Goal: Information Seeking & Learning: Learn about a topic

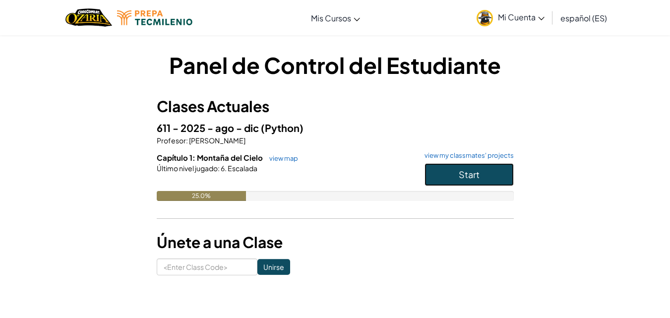
click at [442, 180] on button "Start" at bounding box center [468, 174] width 89 height 23
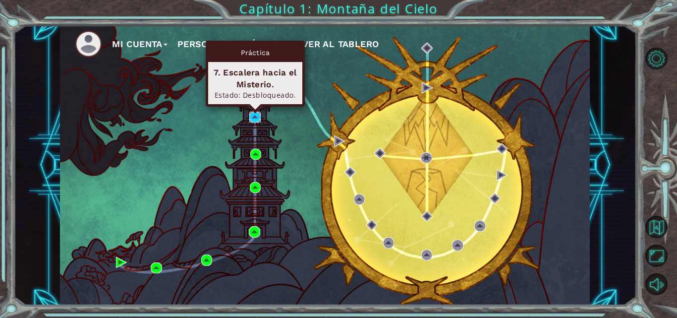
click at [256, 114] on img at bounding box center [254, 117] width 11 height 11
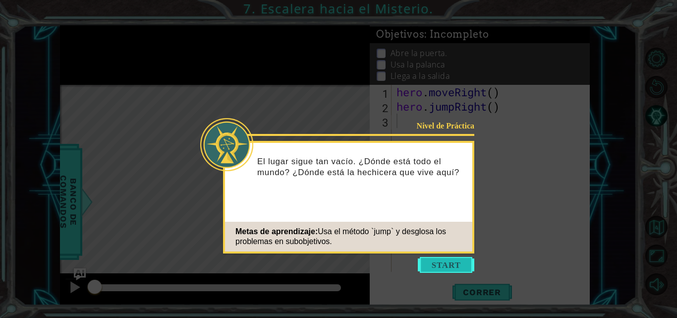
click at [460, 268] on button "Start" at bounding box center [446, 265] width 56 height 16
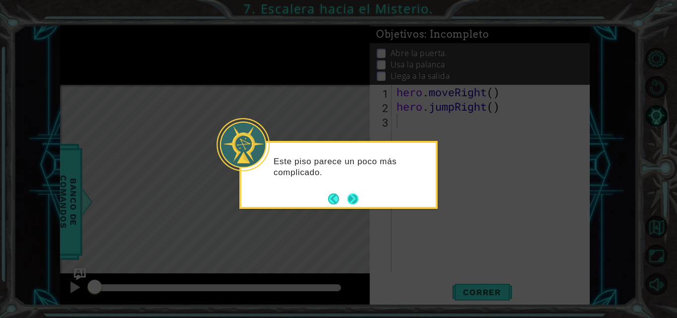
click at [352, 201] on button "Next" at bounding box center [352, 198] width 11 height 11
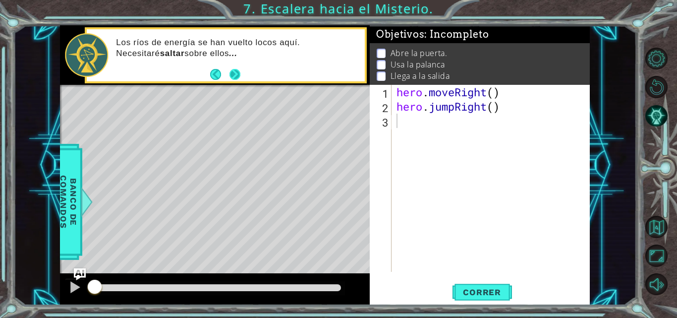
click at [233, 75] on button "Next" at bounding box center [234, 74] width 11 height 11
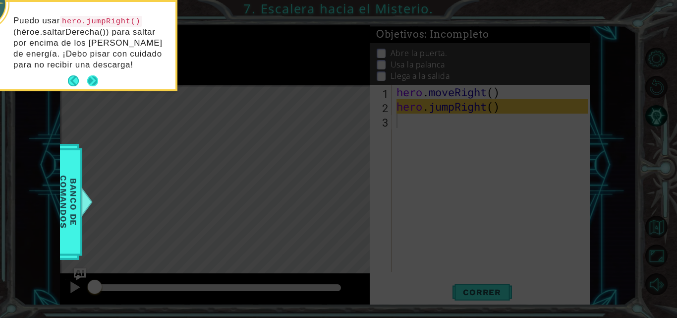
click at [93, 79] on button "Next" at bounding box center [92, 80] width 11 height 11
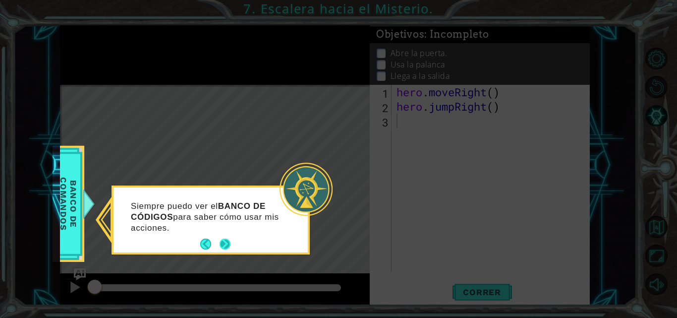
click at [225, 240] on button "Next" at bounding box center [225, 243] width 11 height 11
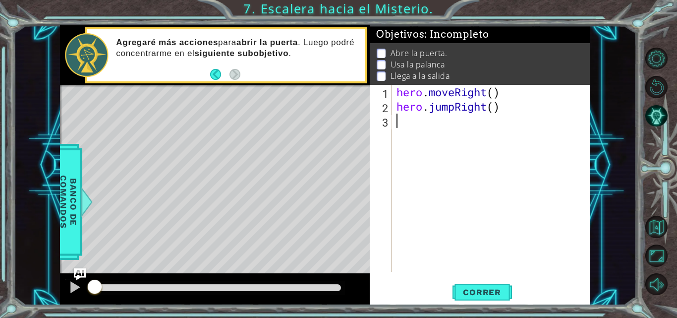
click at [405, 120] on div "hero . moveRight ( ) hero . jumpRight ( )" at bounding box center [494, 193] width 198 height 216
click at [484, 295] on span "Correr" at bounding box center [482, 292] width 58 height 10
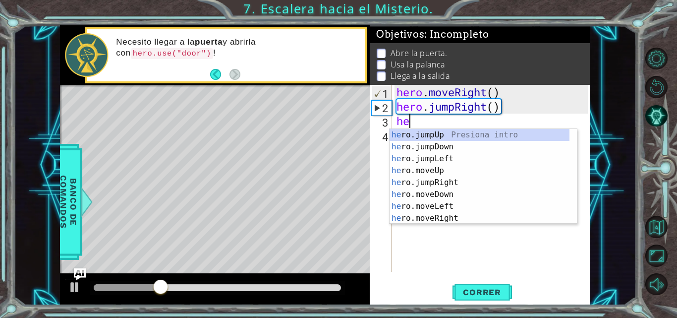
scroll to position [0, 0]
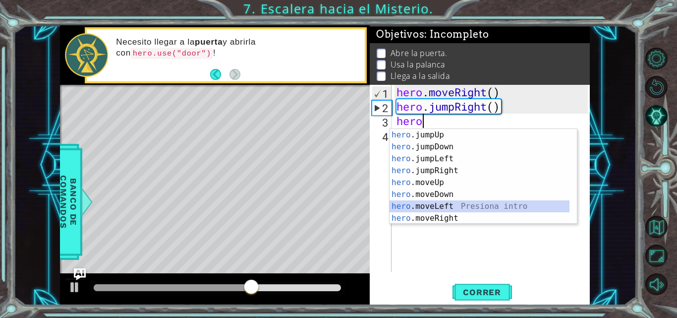
click at [452, 207] on div "hero .jumpUp Presiona intro hero .jumpDown Presiona intro hero .jumpLeft Presio…" at bounding box center [480, 188] width 180 height 119
type textarea "hero.moveLeft(1)"
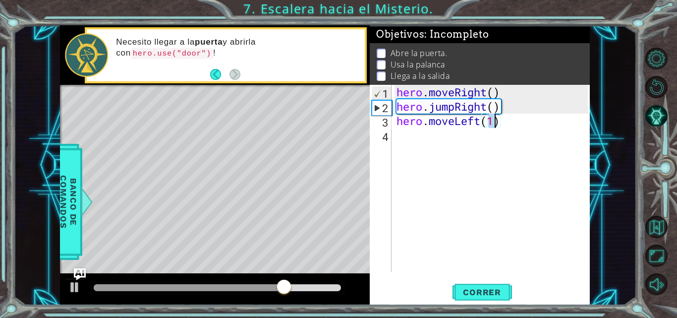
click at [437, 135] on div "hero . moveRight ( ) hero . jumpRight ( ) hero . moveLeft ( 1 )" at bounding box center [494, 193] width 198 height 216
click at [499, 287] on span "Correr" at bounding box center [482, 292] width 58 height 10
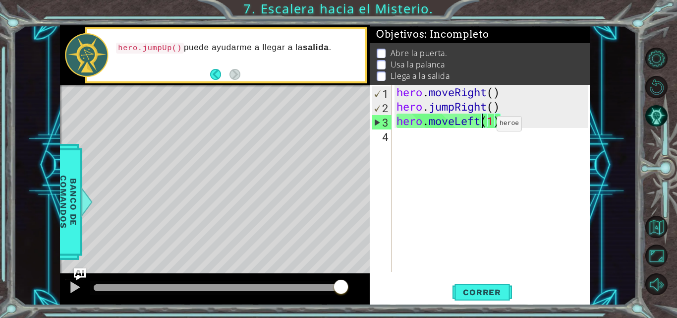
click at [482, 126] on div "hero . moveRight ( ) hero . jumpRight ( ) hero . moveLeft ( 1 )" at bounding box center [494, 193] width 198 height 216
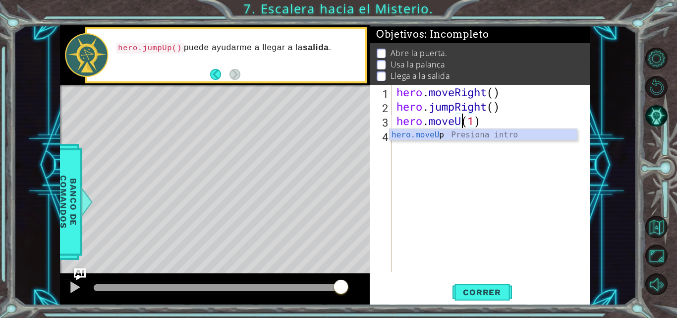
scroll to position [0, 3]
type textarea "hero.moveUp(1)"
click at [483, 294] on span "Correr" at bounding box center [482, 292] width 58 height 10
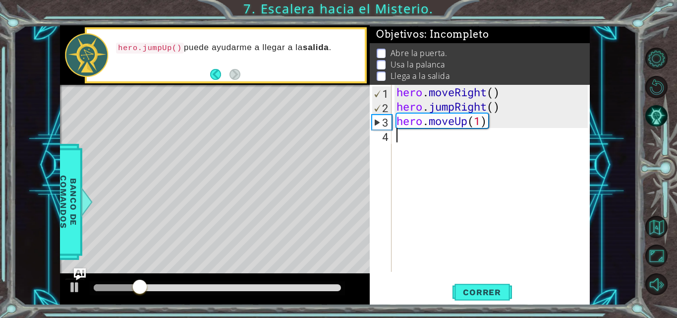
click at [419, 141] on div "hero . moveRight ( ) hero . jumpRight ( ) hero . moveUp ( 1 )" at bounding box center [494, 193] width 198 height 216
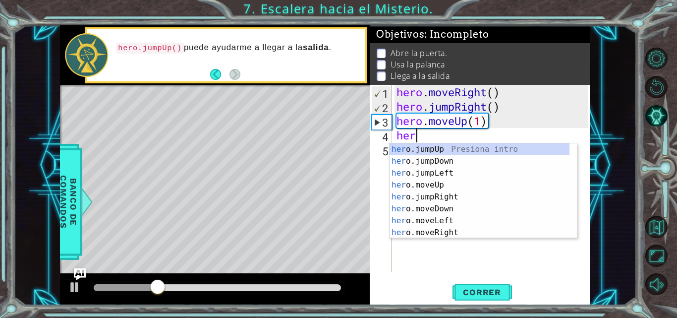
scroll to position [0, 0]
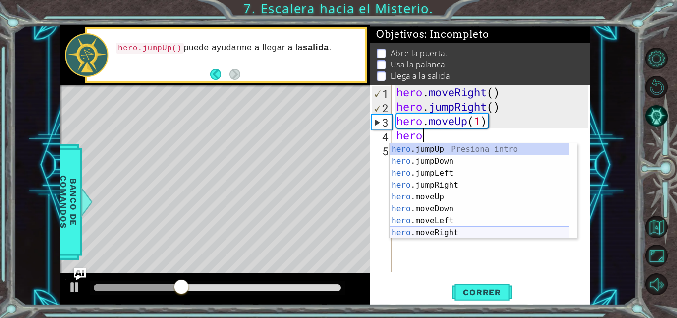
click at [447, 232] on div "hero .jumpUp Presiona intro hero .jumpDown Presiona intro hero .jumpLeft Presio…" at bounding box center [480, 202] width 180 height 119
type textarea "hero.moveRight(1)"
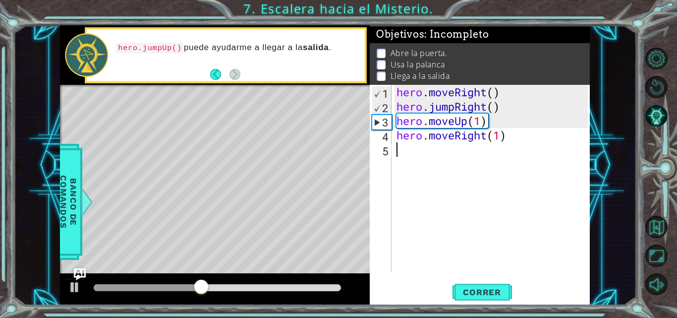
click at [428, 154] on div "hero . moveRight ( ) hero . jumpRight ( ) hero . moveUp ( 1 ) hero . moveRight …" at bounding box center [494, 193] width 198 height 216
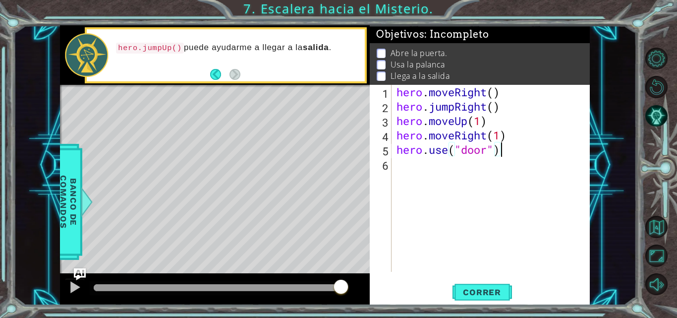
scroll to position [0, 4]
type textarea "hero.use("door")"
click at [497, 291] on span "Correr" at bounding box center [482, 292] width 58 height 10
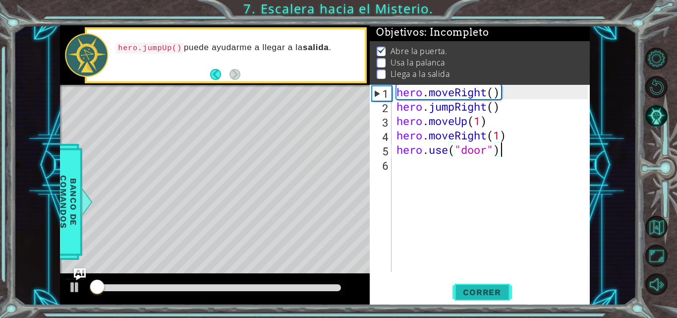
scroll to position [7, 0]
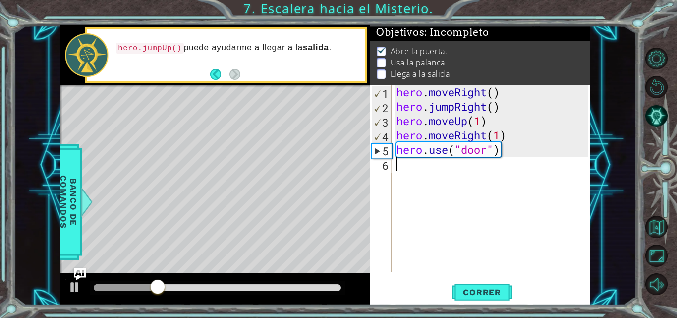
click at [444, 175] on div "hero . moveRight ( ) hero . jumpRight ( ) hero . moveUp ( 1 ) hero . moveRight …" at bounding box center [494, 193] width 198 height 216
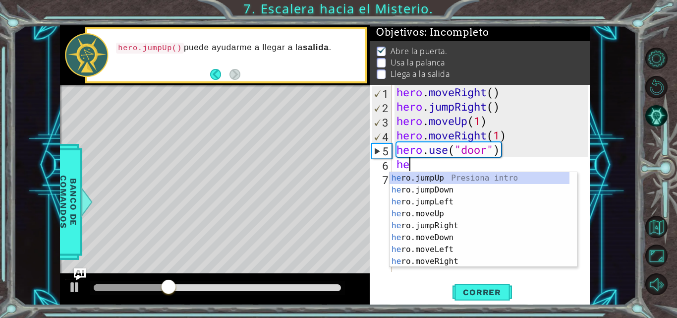
scroll to position [0, 0]
type textarea "hero.m"
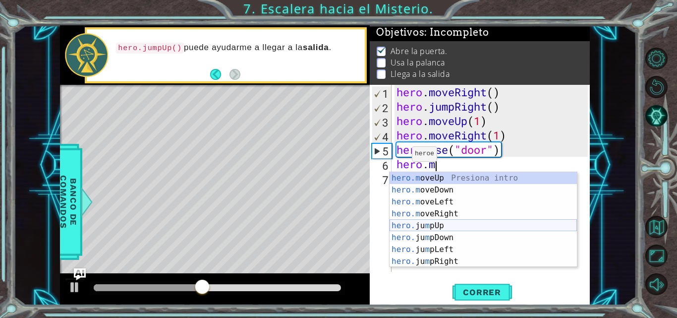
click at [434, 223] on div "hero.m oveUp Presiona intro hero.m oveDown Presiona intro hero.m oveLeft Presio…" at bounding box center [483, 231] width 187 height 119
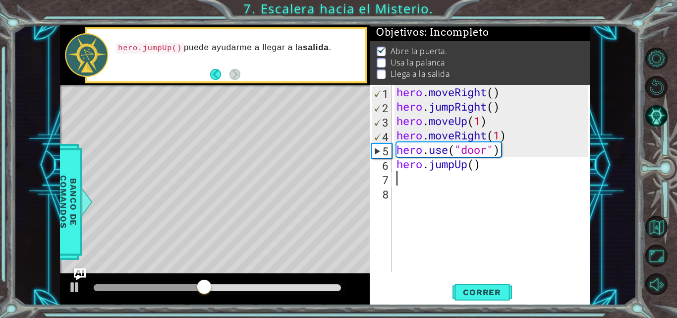
scroll to position [0, 0]
click at [475, 165] on div "hero . moveRight ( ) hero . jumpRight ( ) hero . moveUp ( 1 ) hero . moveRight …" at bounding box center [494, 193] width 198 height 216
type textarea "hero.jumpUp(2)"
click at [414, 179] on div "hero . moveRight ( ) hero . jumpRight ( ) hero . moveUp ( 1 ) hero . moveRight …" at bounding box center [494, 193] width 198 height 216
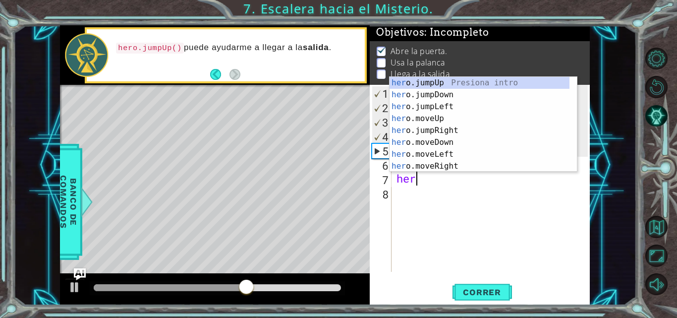
scroll to position [0, 0]
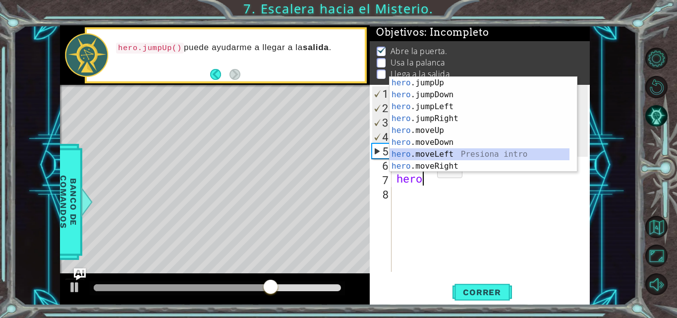
click at [428, 153] on div "hero .jumpUp Presiona intro hero .jumpDown Presiona intro hero .jumpLeft Presio…" at bounding box center [480, 136] width 180 height 119
type textarea "hero.moveLeft(1)"
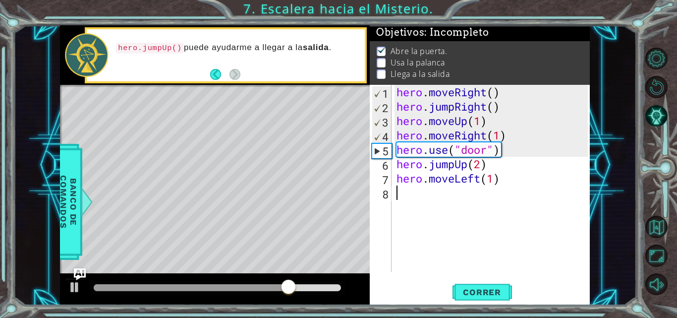
click at [400, 194] on div "hero . moveRight ( ) hero . jumpRight ( ) hero . moveUp ( 1 ) hero . moveRight …" at bounding box center [494, 193] width 198 height 216
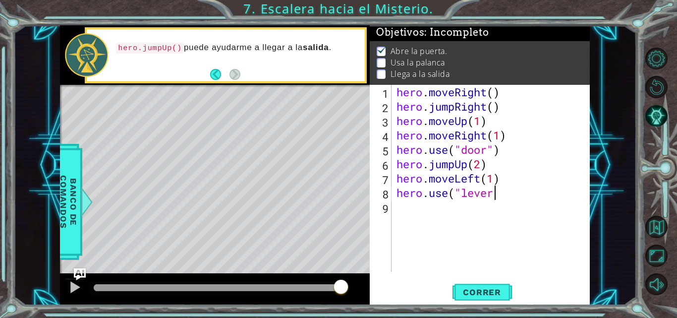
scroll to position [0, 4]
click at [493, 288] on span "Correr" at bounding box center [482, 292] width 58 height 10
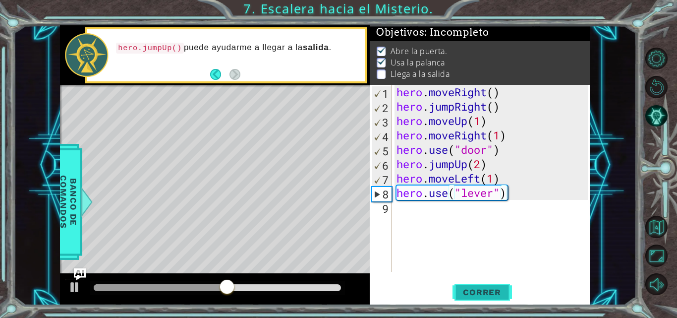
click at [477, 286] on button "Correr" at bounding box center [481, 292] width 59 height 22
click at [454, 167] on div "hero . moveRight ( ) hero . jumpRight ( ) hero . moveUp ( 1 ) hero . moveRight …" at bounding box center [494, 193] width 198 height 216
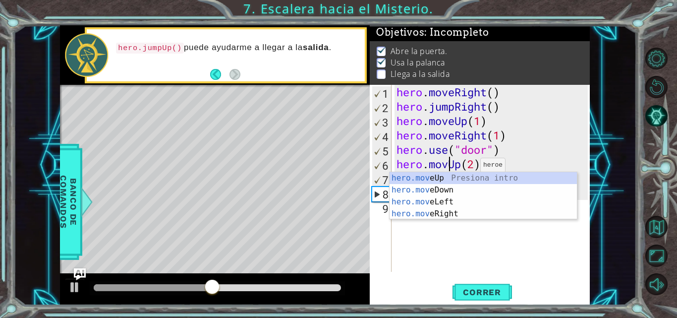
scroll to position [0, 3]
type textarea "hero.moveUp(2)"
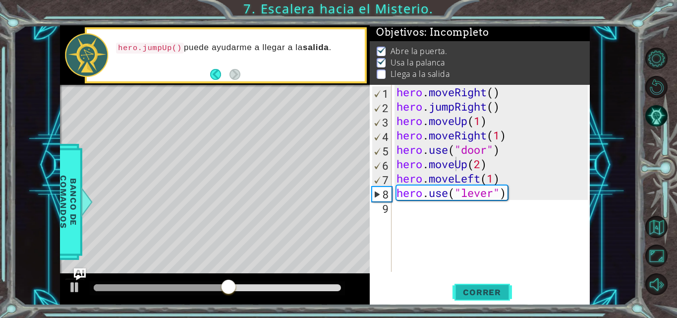
click at [492, 301] on button "Correr" at bounding box center [481, 292] width 59 height 22
click at [415, 205] on div "hero . moveRight ( ) hero . jumpRight ( ) hero . moveUp ( 1 ) hero . moveRight …" at bounding box center [494, 193] width 198 height 216
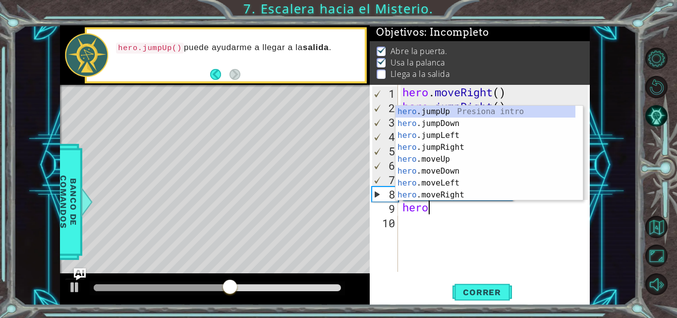
scroll to position [0, 1]
click at [426, 196] on div "hero. jumpUp Presiona intro hero. jumpDown Presiona intro hero. jumpLeft Presio…" at bounding box center [485, 165] width 180 height 119
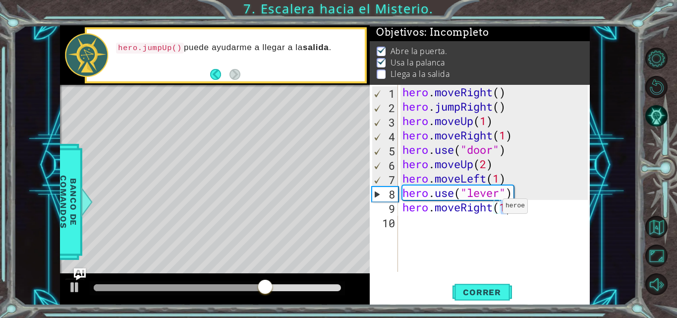
click at [494, 208] on div "hero . moveRight ( ) hero . jumpRight ( ) hero . moveUp ( 1 ) hero . moveRight …" at bounding box center [496, 193] width 192 height 216
drag, startPoint x: 494, startPoint y: 208, endPoint x: 463, endPoint y: 209, distance: 30.2
click at [463, 209] on div "hero . moveRight ( ) hero . jumpRight ( ) hero . moveUp ( 1 ) hero . moveRight …" at bounding box center [496, 193] width 192 height 216
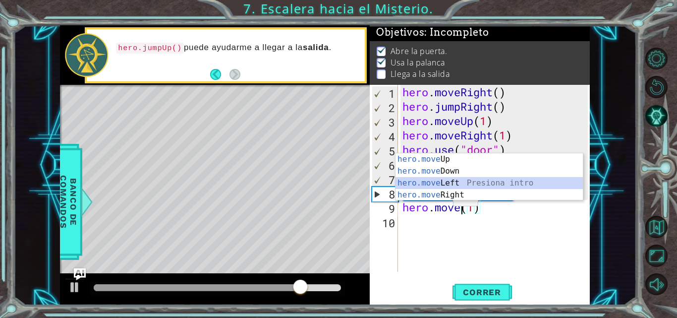
click at [453, 186] on div "hero.move Up Presiona intro hero.move Down Presiona intro hero.move Left Presio…" at bounding box center [488, 188] width 187 height 71
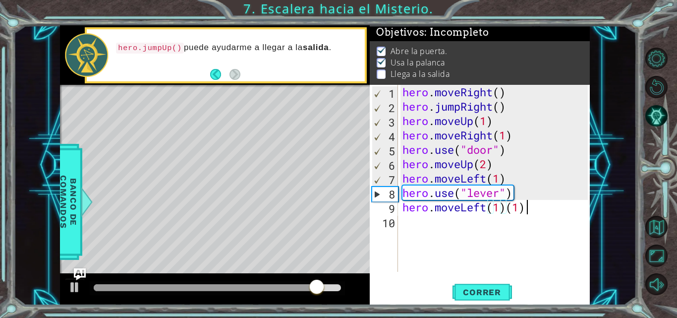
click at [531, 210] on div "hero . moveRight ( ) hero . jumpRight ( ) hero . moveUp ( 1 ) hero . moveRight …" at bounding box center [496, 193] width 192 height 216
click at [494, 208] on div "hero . moveRight ( ) hero . jumpRight ( ) hero . moveUp ( 1 ) hero . moveRight …" at bounding box center [496, 193] width 192 height 216
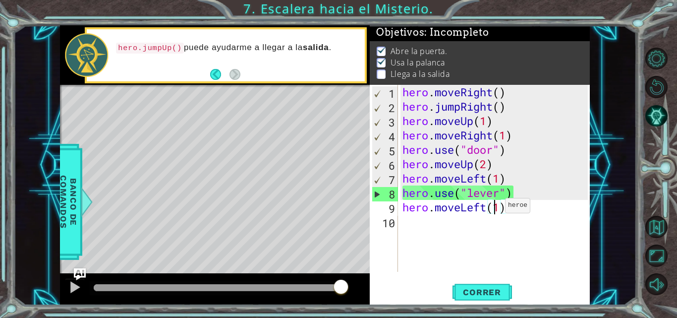
click at [498, 208] on div "hero . moveRight ( ) hero . jumpRight ( ) hero . moveUp ( 1 ) hero . moveRight …" at bounding box center [496, 193] width 192 height 216
click at [498, 209] on div "hero . moveRight ( ) hero . jumpRight ( ) hero . moveUp ( 1 ) hero . moveRight …" at bounding box center [493, 178] width 187 height 187
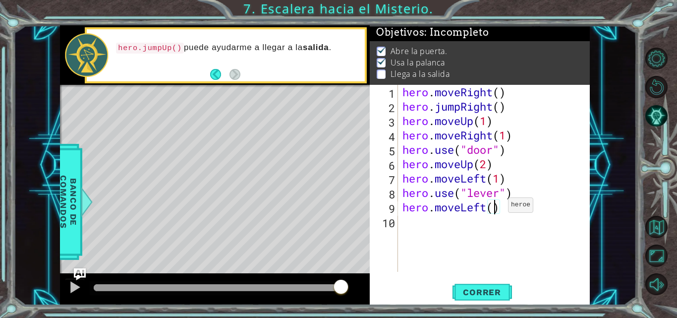
type textarea "hero.moveLeft(2)"
click at [421, 218] on div "hero . moveRight ( ) hero . jumpRight ( ) hero . moveUp ( 1 ) hero . moveRight …" at bounding box center [496, 193] width 192 height 216
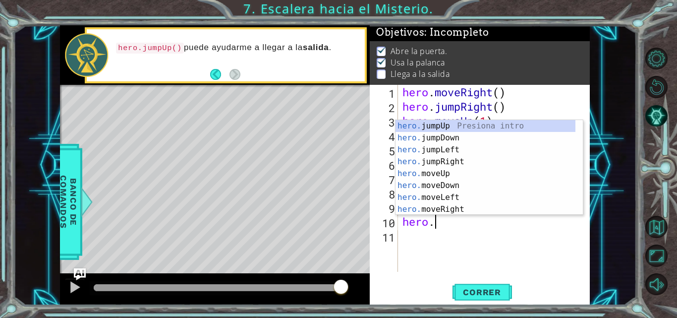
type textarea "hero.m"
click at [426, 171] on div "hero.m oveUp Presiona intro hero.m oveDown Presiona intro hero.m oveLeft Presio…" at bounding box center [488, 179] width 187 height 119
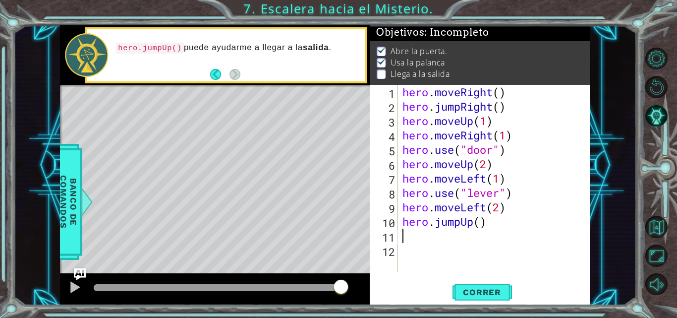
scroll to position [0, 0]
click at [480, 222] on div "hero . moveRight ( ) hero . jumpRight ( ) hero . moveUp ( 1 ) hero . moveRight …" at bounding box center [496, 193] width 192 height 216
click at [488, 284] on button "Correr" at bounding box center [481, 292] width 59 height 22
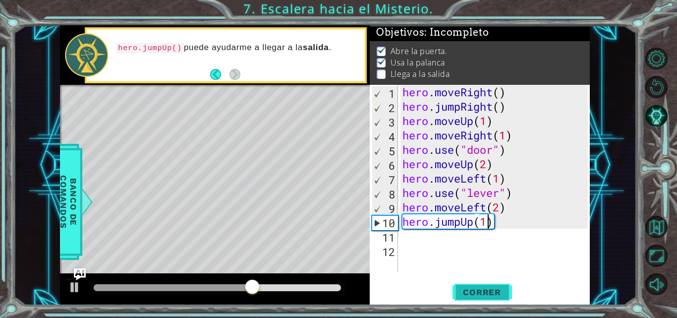
type textarea "hero.jumpUp(1)"
click at [485, 298] on button "Correr" at bounding box center [481, 292] width 59 height 22
click at [409, 239] on div "hero . moveRight ( ) hero . jumpRight ( ) hero . moveUp ( 1 ) hero . moveRight …" at bounding box center [496, 193] width 192 height 216
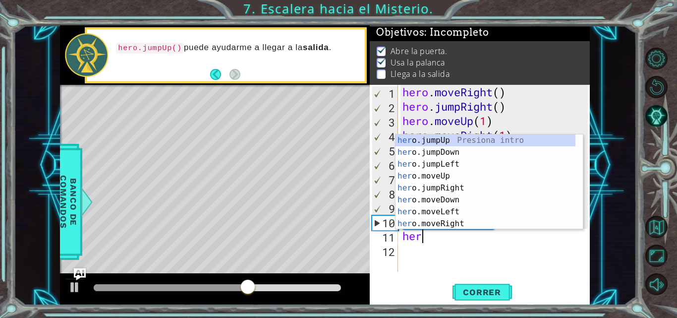
scroll to position [0, 0]
click at [455, 225] on div "hero .jumpUp Presiona intro hero .jumpDown Presiona intro hero .jumpLeft Presio…" at bounding box center [485, 193] width 180 height 119
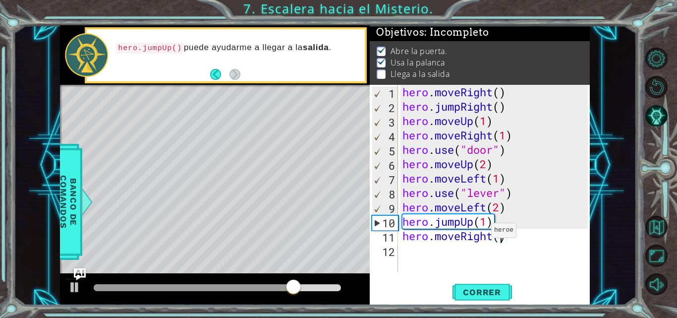
type textarea "hero.moveRight(2)"
click at [442, 247] on div "hero . moveRight ( ) hero . jumpRight ( ) hero . moveUp ( 1 ) hero . moveRight …" at bounding box center [496, 193] width 192 height 216
click at [471, 292] on span "Correr" at bounding box center [482, 292] width 58 height 10
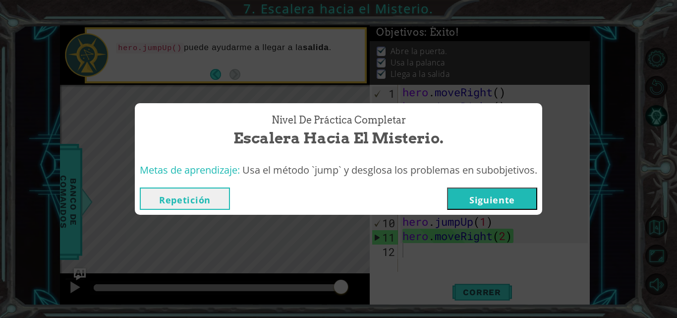
click at [505, 204] on button "Siguiente" at bounding box center [492, 198] width 90 height 22
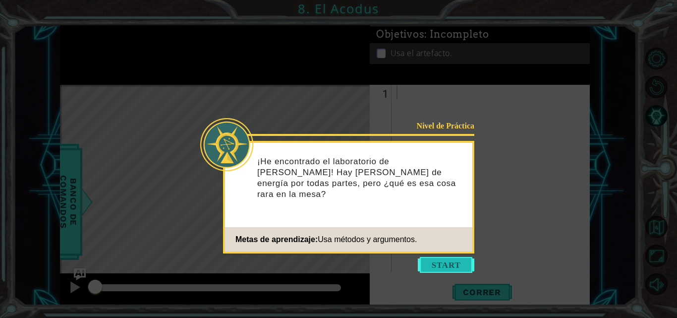
click at [436, 263] on button "Start" at bounding box center [446, 265] width 56 height 16
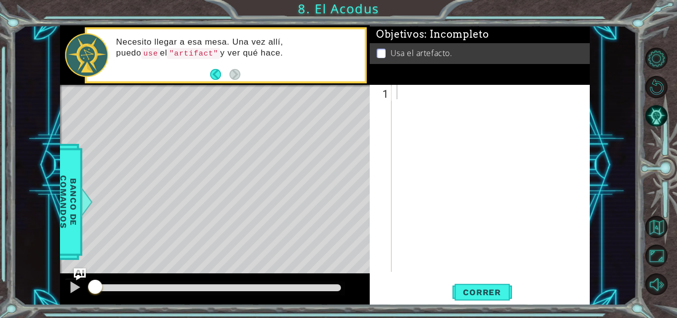
click at [384, 93] on div "1 ההההההההההההההההההההההההההההההההההההההההההההההההההההההההההההההההההההההההההההה…" at bounding box center [479, 178] width 218 height 187
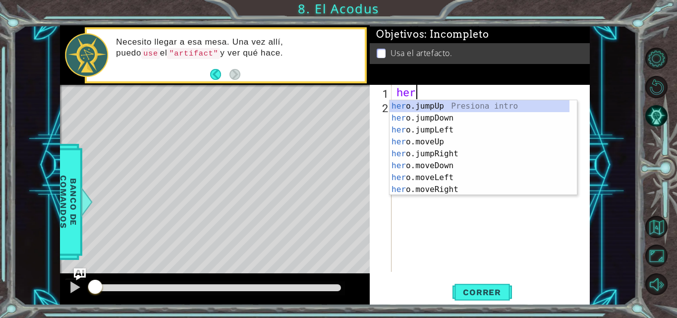
scroll to position [0, 0]
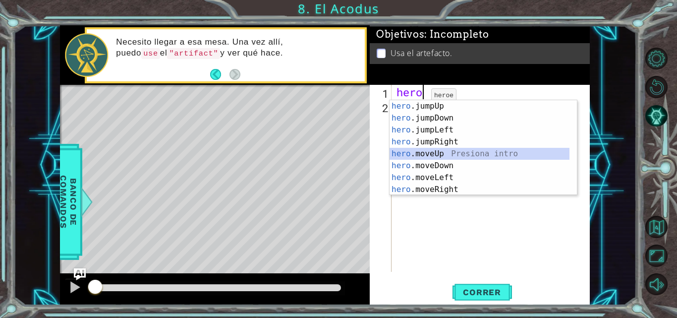
click at [442, 151] on div "hero .jumpUp Presiona intro hero .jumpDown Presiona intro hero .jumpLeft Presio…" at bounding box center [480, 159] width 180 height 119
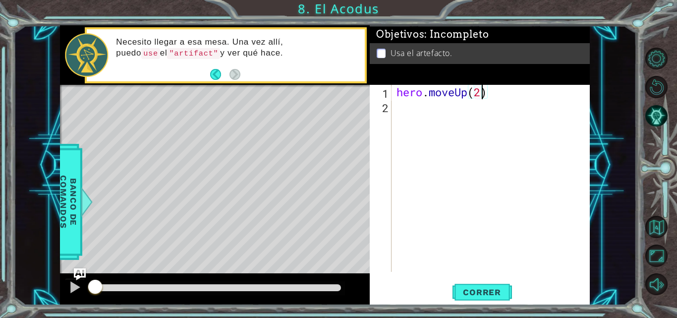
scroll to position [0, 3]
type textarea "hero.moveUp(2)"
click at [474, 283] on button "Correr" at bounding box center [481, 292] width 59 height 22
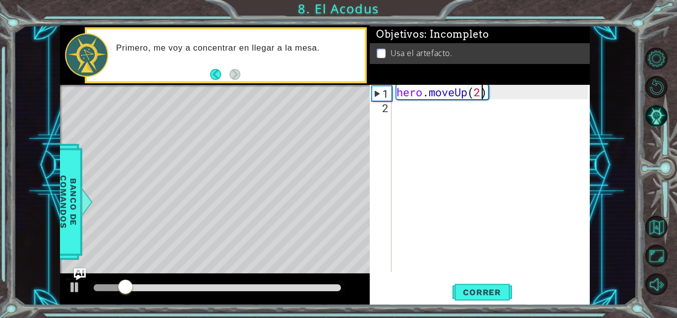
click at [414, 108] on div "hero . moveUp ( 2 )" at bounding box center [494, 193] width 198 height 216
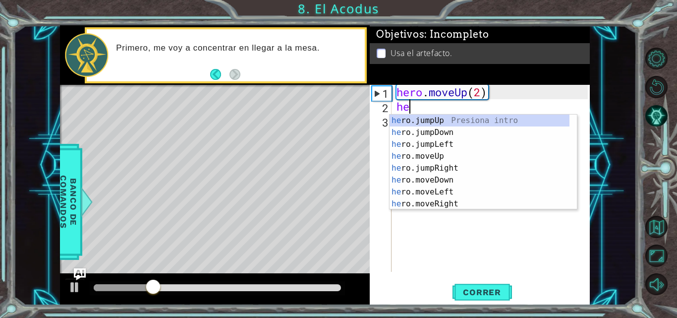
scroll to position [0, 0]
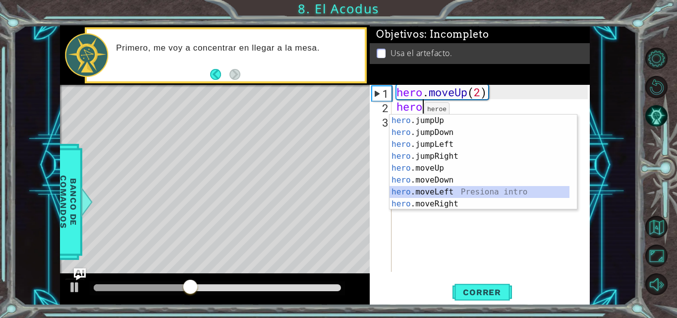
click at [434, 187] on div "hero .jumpUp Presiona intro hero .jumpDown Presiona intro hero .jumpLeft Presio…" at bounding box center [480, 173] width 180 height 119
type textarea "hero.moveLeft(1)"
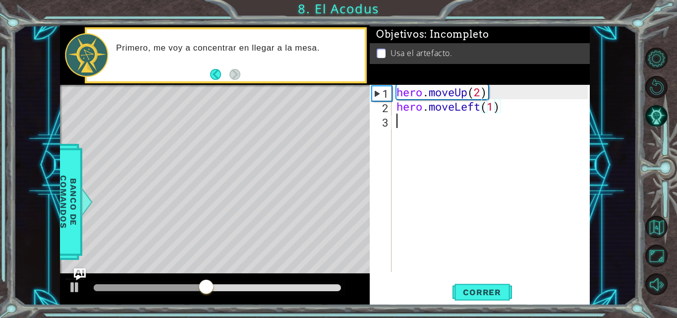
click at [406, 126] on div "hero . moveUp ( 2 ) hero . moveLeft ( 1 )" at bounding box center [494, 193] width 198 height 216
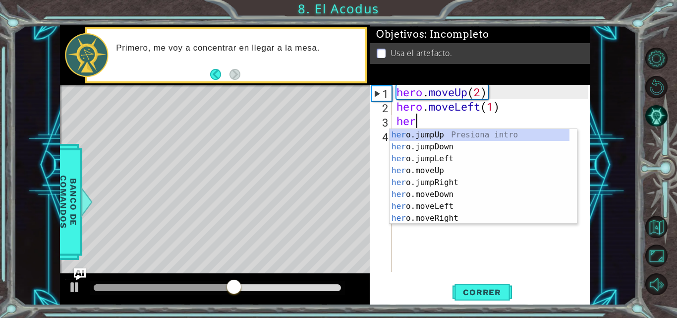
type textarea "hero"
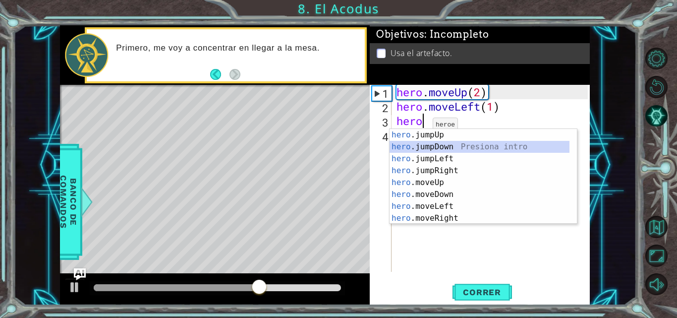
click at [435, 149] on div "hero .jumpUp Presiona intro hero .jumpDown Presiona intro hero .jumpLeft Presio…" at bounding box center [480, 188] width 180 height 119
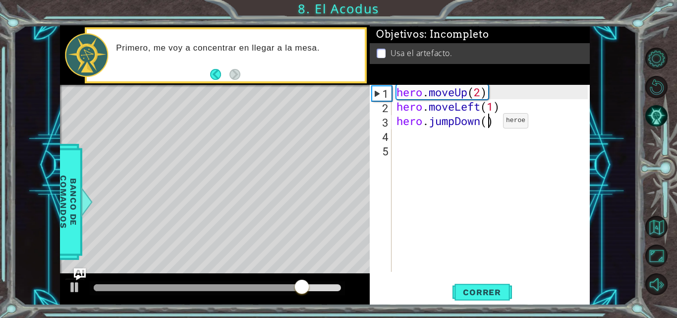
click at [488, 123] on div "hero . moveUp ( 2 ) hero . moveLeft ( 1 ) hero . jumpDown ( )" at bounding box center [494, 193] width 198 height 216
click at [502, 287] on span "Correr" at bounding box center [482, 292] width 58 height 10
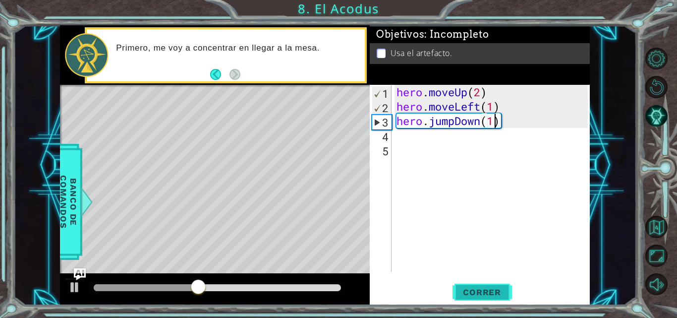
type textarea "hero.jumpDown(1)"
click at [485, 289] on span "Correr" at bounding box center [482, 292] width 58 height 10
click at [395, 132] on div "hero . moveUp ( 2 ) hero . moveLeft ( 1 ) hero . jumpDown ( 1 )" at bounding box center [494, 193] width 198 height 216
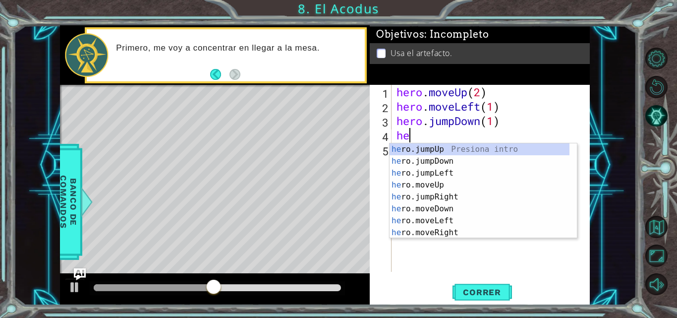
scroll to position [0, 0]
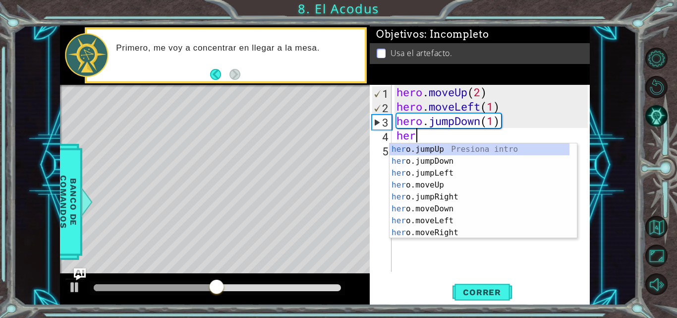
type textarea "hero"
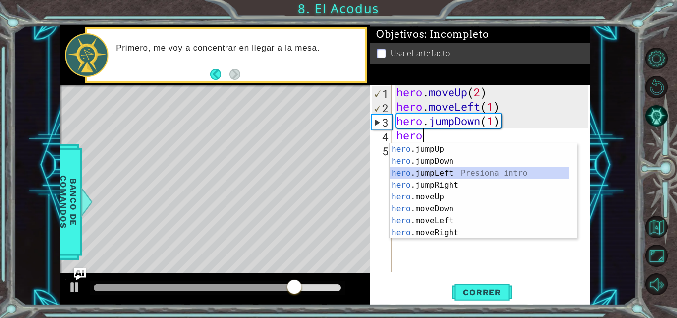
click at [427, 173] on div "hero .jumpUp Presiona intro hero .jumpDown Presiona intro hero .jumpLeft Presio…" at bounding box center [480, 202] width 180 height 119
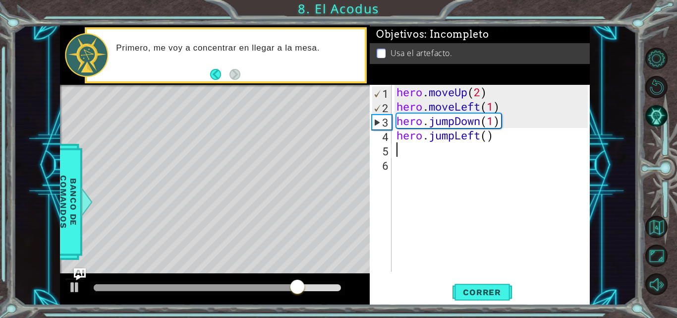
scroll to position [0, 0]
click at [491, 136] on div "hero . moveUp ( 2 ) hero . moveLeft ( 1 ) hero . jumpDown ( 1 ) hero . jumpLeft…" at bounding box center [494, 193] width 198 height 216
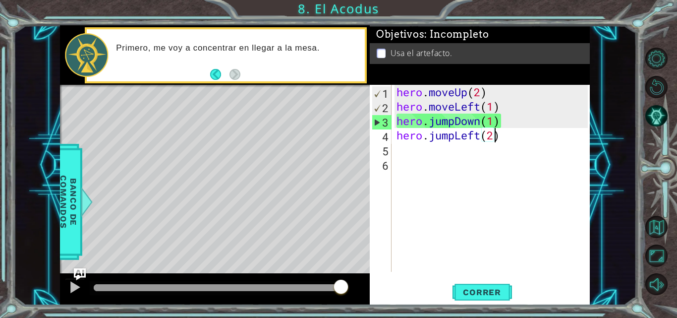
scroll to position [0, 4]
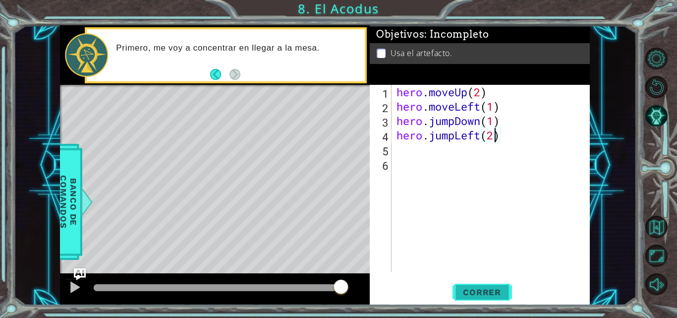
click at [485, 293] on span "Correr" at bounding box center [482, 292] width 58 height 10
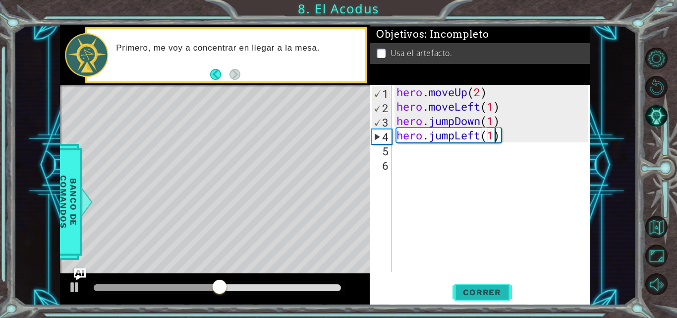
type textarea "hero.jumpLeft(1)"
click at [487, 295] on span "Correr" at bounding box center [482, 292] width 58 height 10
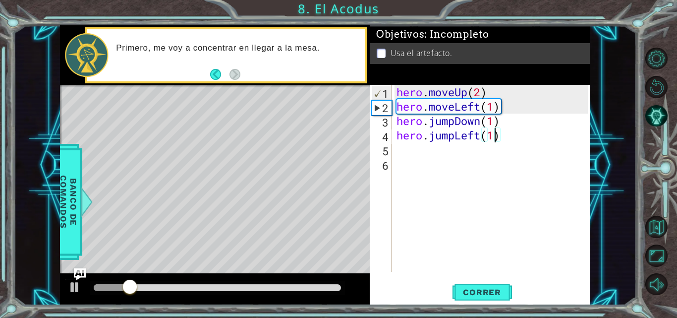
click at [426, 153] on div "hero . moveUp ( 2 ) hero . moveLeft ( 1 ) hero . jumpDown ( 1 ) hero . jumpLeft…" at bounding box center [494, 193] width 198 height 216
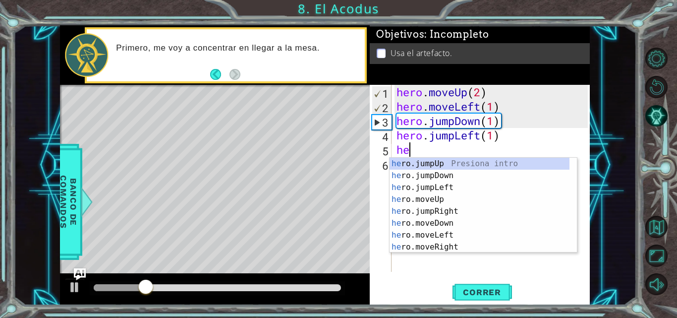
scroll to position [0, 0]
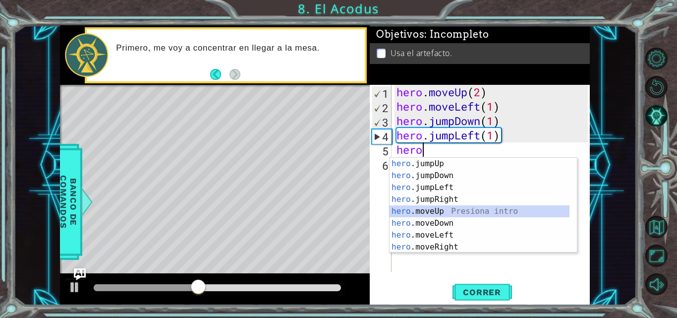
click at [428, 207] on div "hero .jumpUp Presiona intro hero .jumpDown Presiona intro hero .jumpLeft Presio…" at bounding box center [480, 217] width 180 height 119
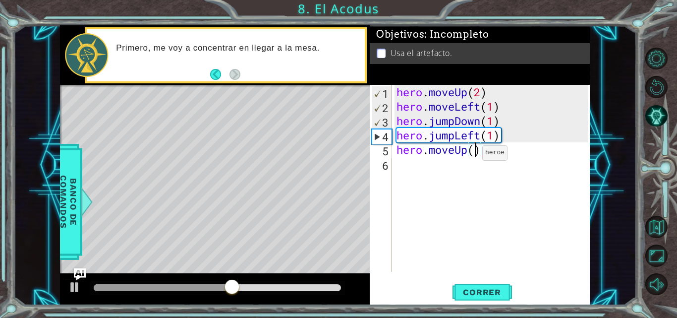
type textarea "hero.moveUp(2)"
click at [398, 169] on div "hero . moveUp ( 2 ) hero . moveLeft ( 1 ) hero . jumpDown ( 1 ) hero . jumpLeft…" at bounding box center [494, 193] width 198 height 216
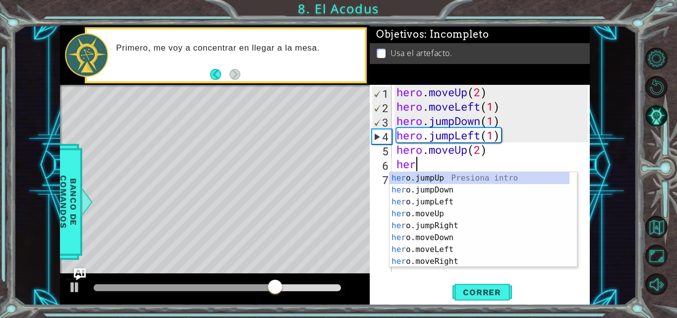
scroll to position [0, 0]
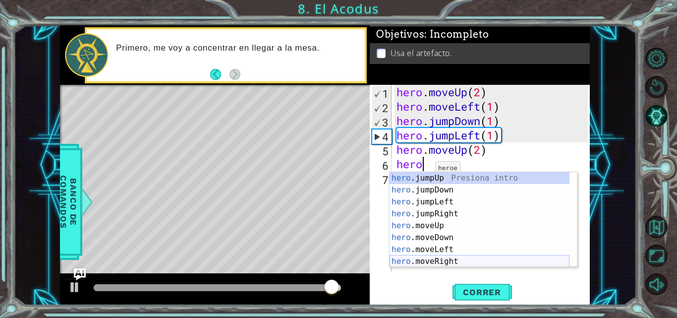
click at [434, 262] on div "hero .jumpUp Presiona intro hero .jumpDown Presiona intro hero .jumpLeft Presio…" at bounding box center [480, 231] width 180 height 119
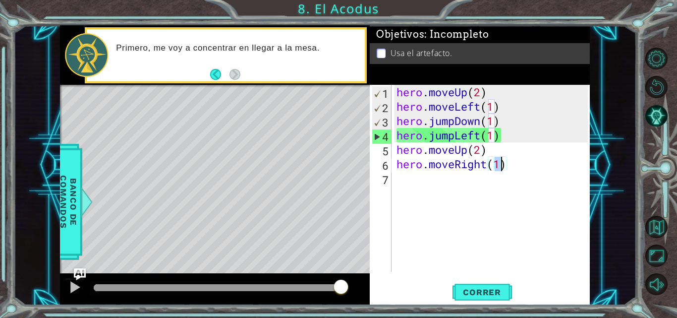
type textarea "hero.moveRight()"
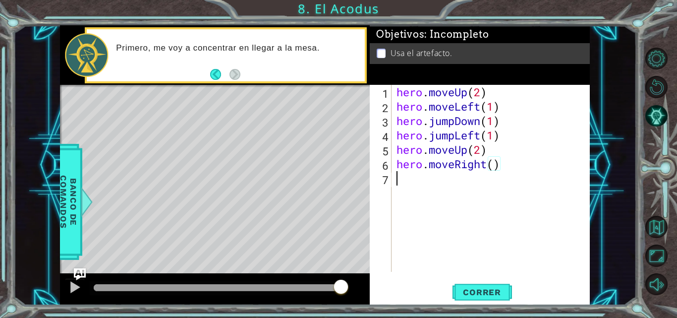
click at [423, 184] on div "hero . moveUp ( 2 ) hero . moveLeft ( 1 ) hero . jumpDown ( 1 ) hero . jumpLeft…" at bounding box center [494, 193] width 198 height 216
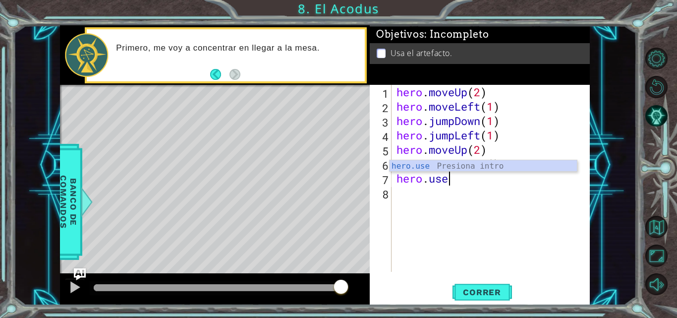
scroll to position [0, 2]
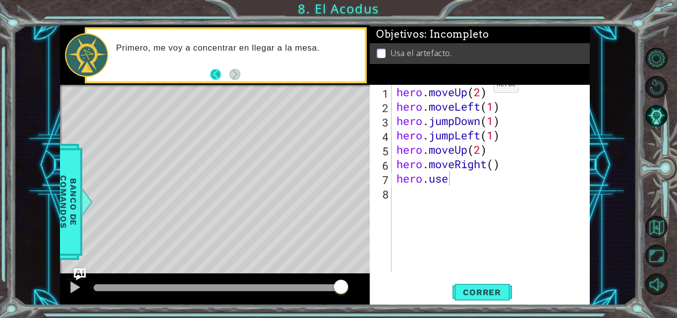
click at [216, 72] on button "Back" at bounding box center [219, 74] width 19 height 11
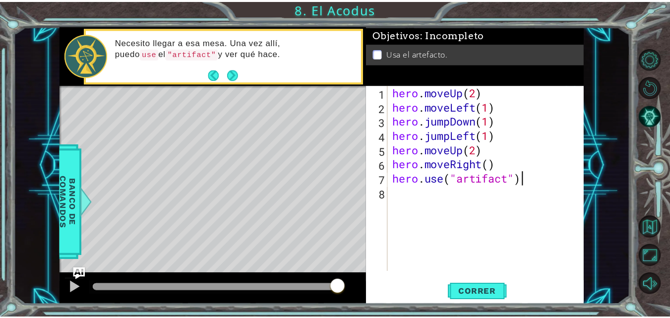
scroll to position [0, 5]
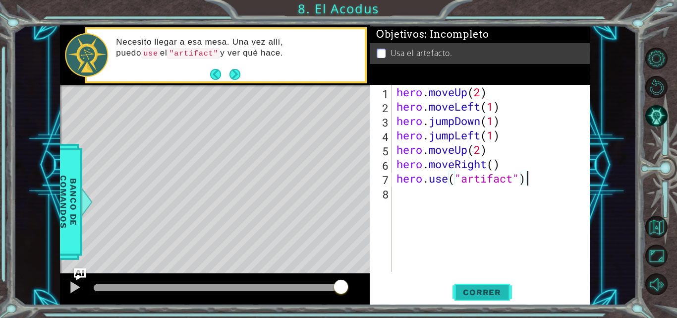
type textarea "hero.use("artifact")"
click at [495, 283] on button "Correr" at bounding box center [481, 292] width 59 height 22
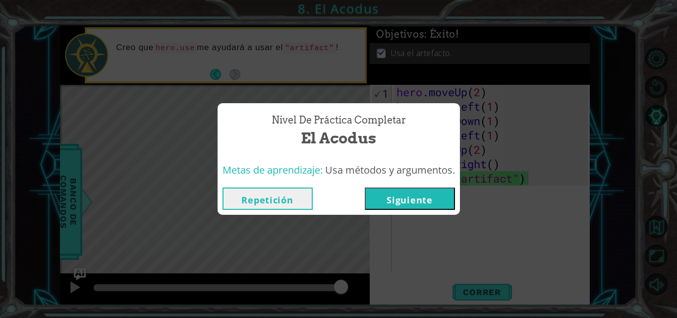
click at [416, 196] on button "Siguiente" at bounding box center [410, 198] width 90 height 22
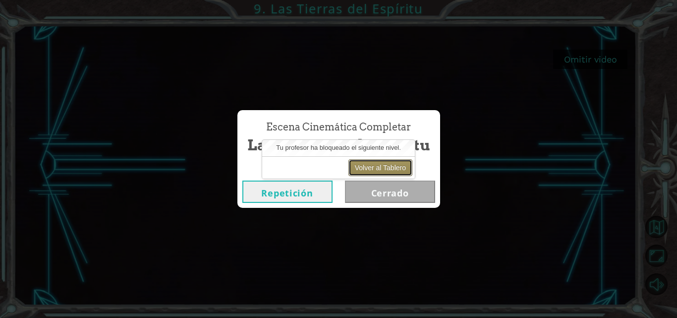
click at [366, 161] on button "Volver al Tablero" at bounding box center [380, 167] width 64 height 17
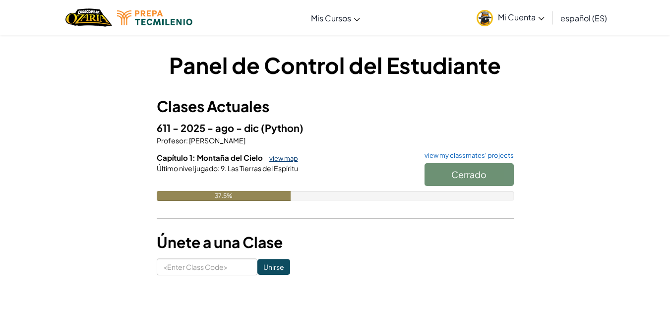
click at [278, 160] on link "view map" at bounding box center [281, 158] width 34 height 8
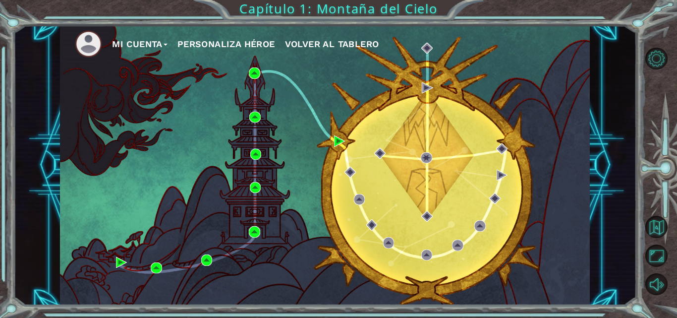
drag, startPoint x: 315, startPoint y: 80, endPoint x: 271, endPoint y: 115, distance: 56.7
click at [316, 80] on div "Mi Cuenta Personaliza Héroe Volver al Tablero" at bounding box center [325, 165] width 530 height 280
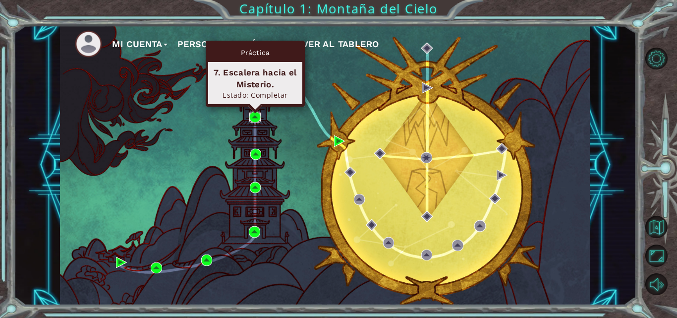
click at [255, 113] on img at bounding box center [254, 117] width 11 height 11
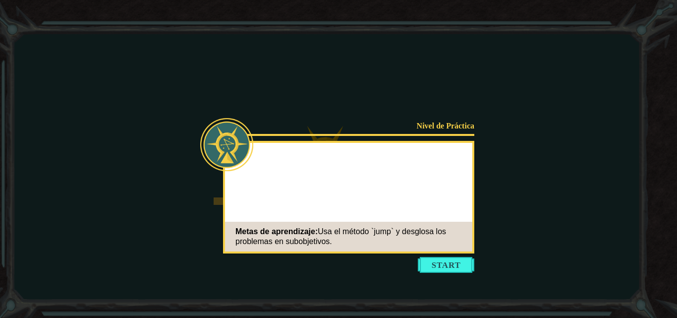
click at [448, 261] on button "Start" at bounding box center [446, 265] width 56 height 16
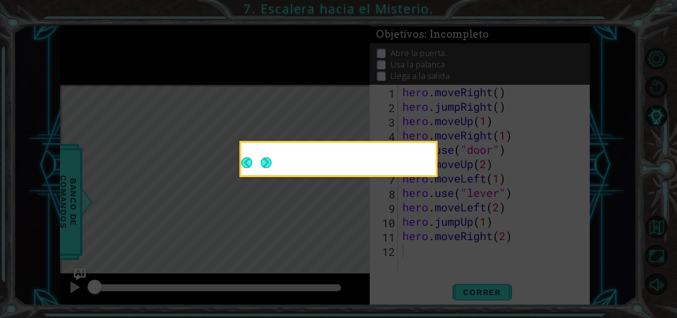
click at [266, 161] on button "Next" at bounding box center [266, 162] width 11 height 11
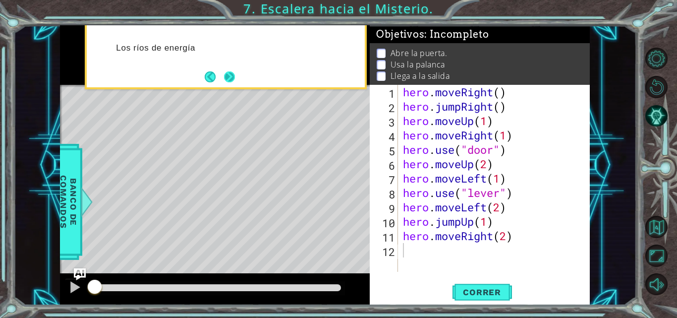
click at [234, 77] on button "Next" at bounding box center [229, 76] width 11 height 11
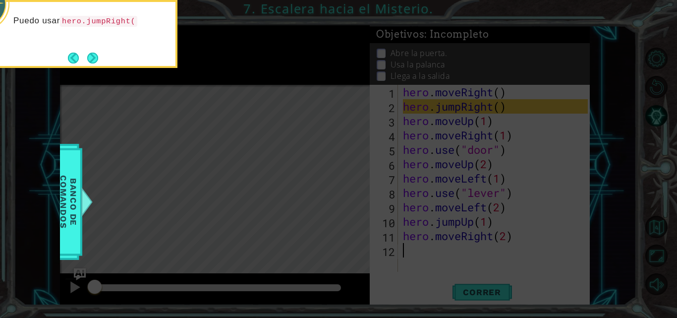
click at [93, 56] on button "Next" at bounding box center [92, 58] width 11 height 11
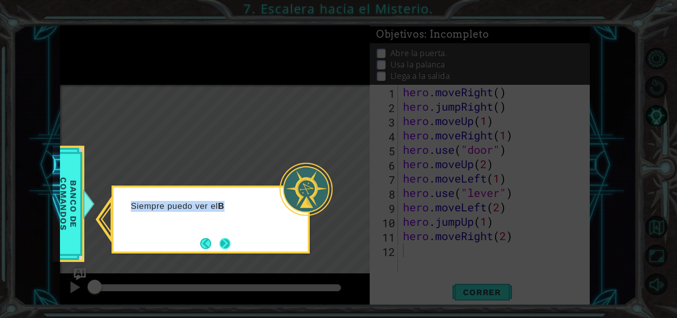
click at [218, 234] on div "Siempre puedo ver el B" at bounding box center [211, 219] width 198 height 68
click at [220, 239] on button "Next" at bounding box center [225, 243] width 11 height 11
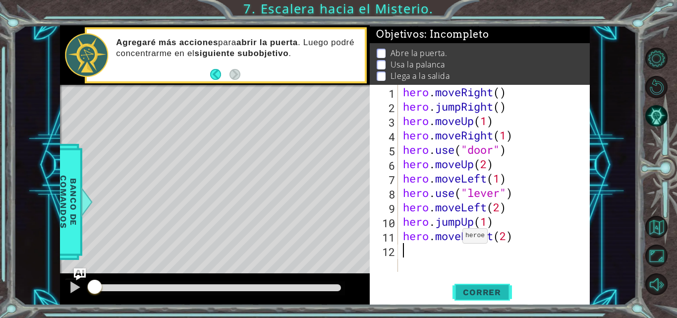
click at [479, 288] on span "Correr" at bounding box center [482, 292] width 58 height 10
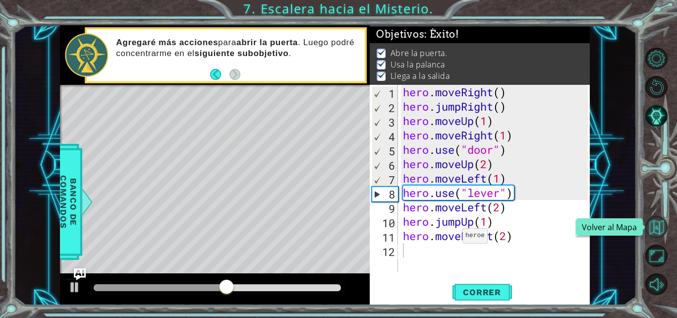
click at [658, 229] on button "Volver al Mapa" at bounding box center [656, 227] width 22 height 22
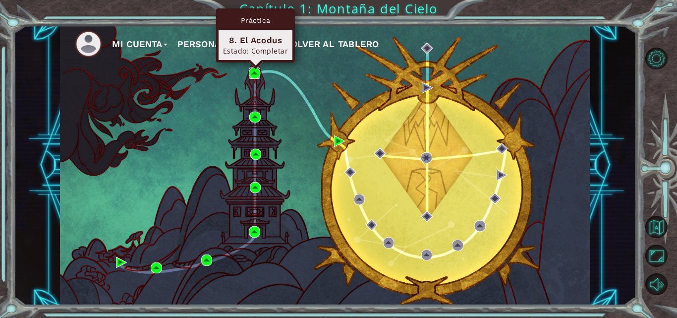
click at [256, 73] on img at bounding box center [254, 72] width 11 height 11
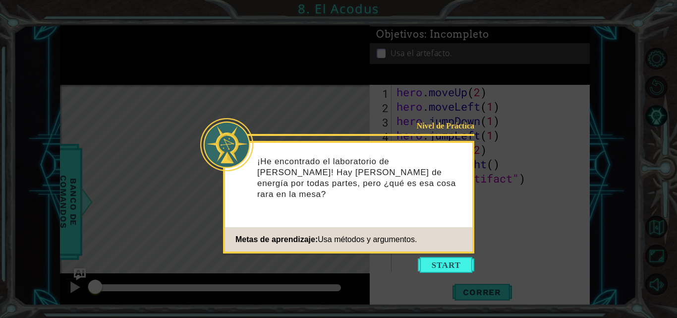
drag, startPoint x: 432, startPoint y: 260, endPoint x: 426, endPoint y: 263, distance: 6.2
click at [430, 260] on button "Start" at bounding box center [446, 265] width 56 height 16
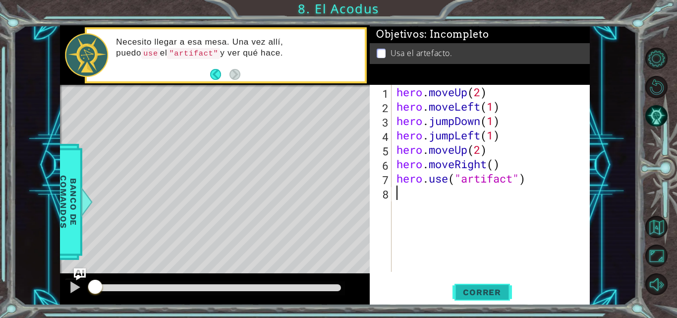
click at [474, 291] on span "Correr" at bounding box center [482, 292] width 58 height 10
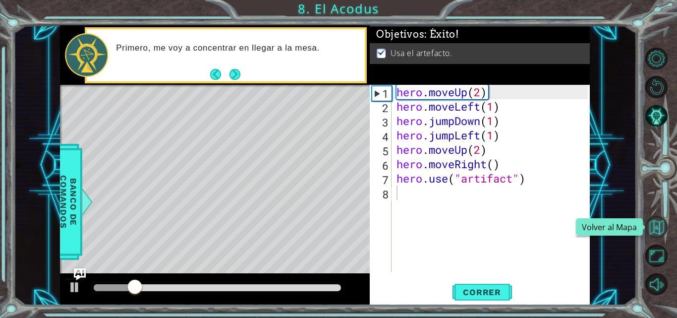
click at [658, 225] on button "Volver al Mapa" at bounding box center [656, 227] width 22 height 22
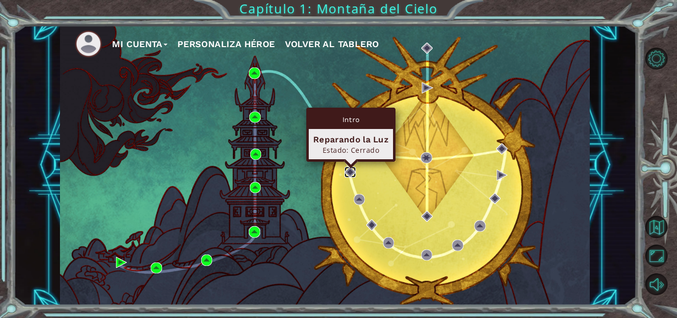
click at [352, 172] on img at bounding box center [349, 172] width 11 height 11
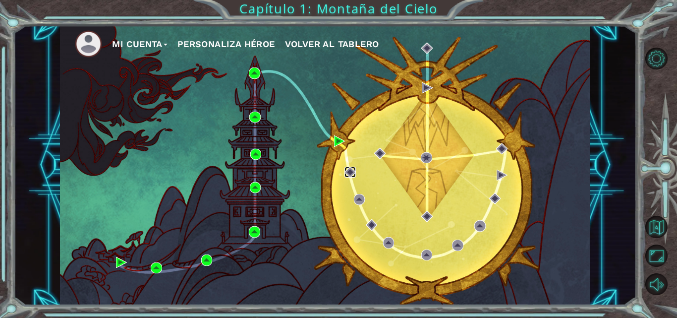
click at [352, 171] on img at bounding box center [349, 172] width 11 height 11
click at [371, 176] on div "Mi Cuenta Personaliza Héroe Volver al Tablero" at bounding box center [325, 165] width 530 height 280
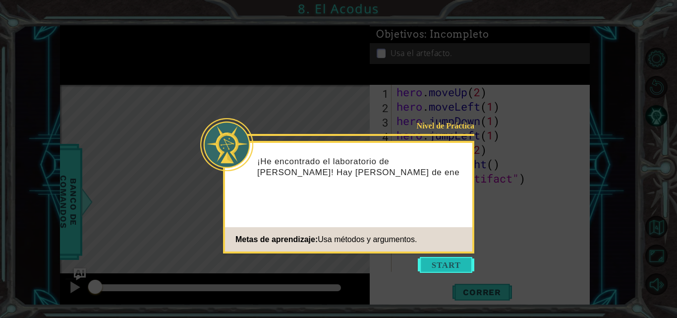
click at [442, 260] on button "Start" at bounding box center [446, 265] width 56 height 16
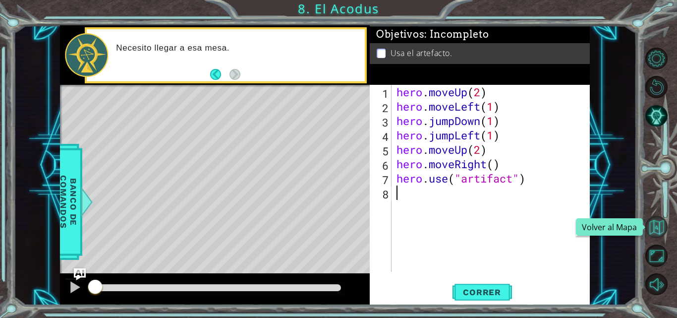
click at [657, 226] on button "Volver al Mapa" at bounding box center [656, 227] width 22 height 22
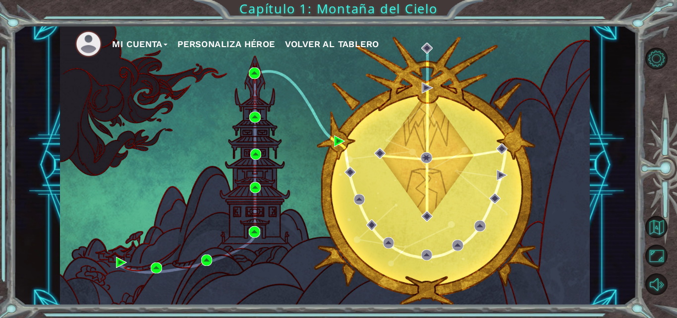
click at [165, 42] on button "Mi Cuenta" at bounding box center [140, 44] width 56 height 15
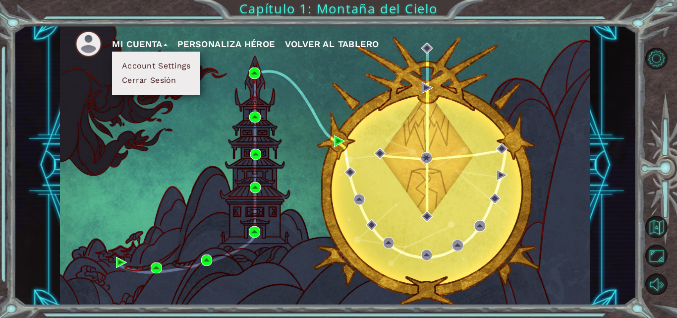
click at [405, 68] on div "Mi Cuenta Account Settings Cerrar Sesión Personaliza Héroe Volver al Tablero" at bounding box center [325, 165] width 530 height 280
click at [656, 221] on button "Volver al Mapa" at bounding box center [656, 227] width 22 height 22
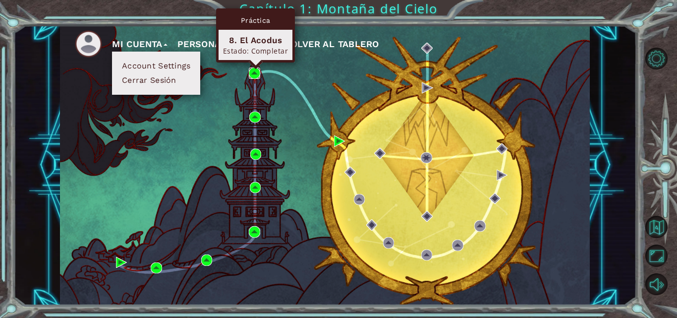
click at [254, 70] on img at bounding box center [254, 72] width 11 height 11
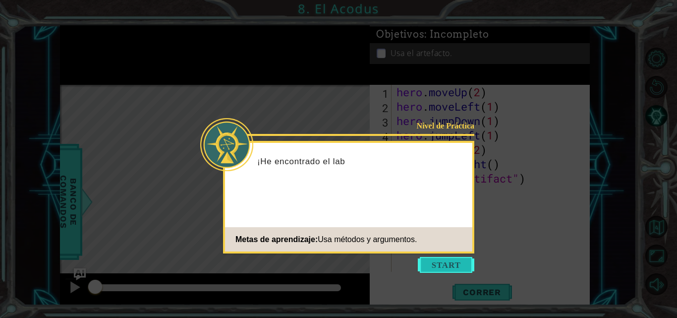
click at [450, 260] on button "Start" at bounding box center [446, 265] width 56 height 16
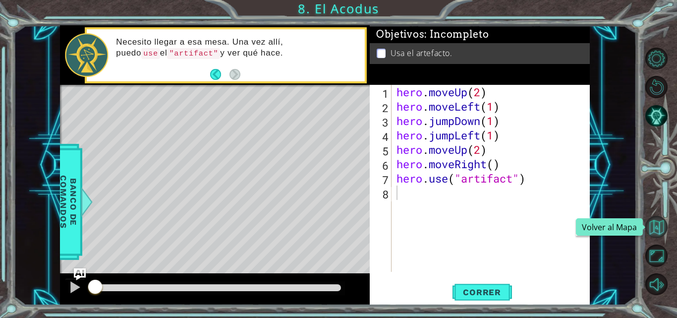
click at [648, 233] on button "Volver al Mapa" at bounding box center [656, 227] width 22 height 22
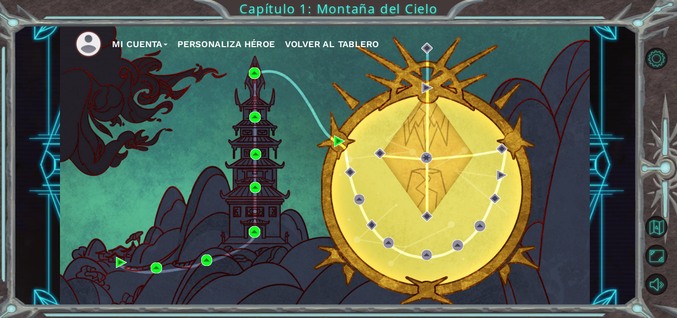
click at [628, 230] on div "Mi Cuenta Personaliza Héroe Volver al Tablero" at bounding box center [324, 165] width 623 height 280
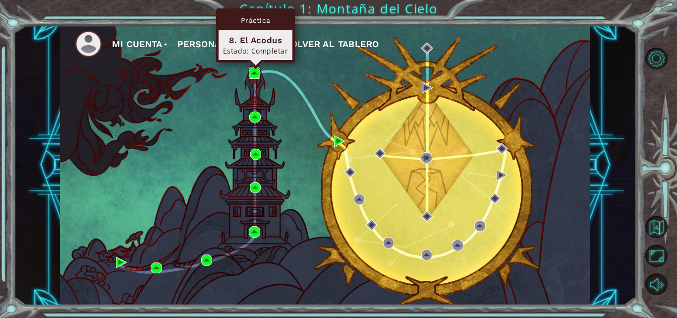
click at [250, 69] on img at bounding box center [254, 72] width 11 height 11
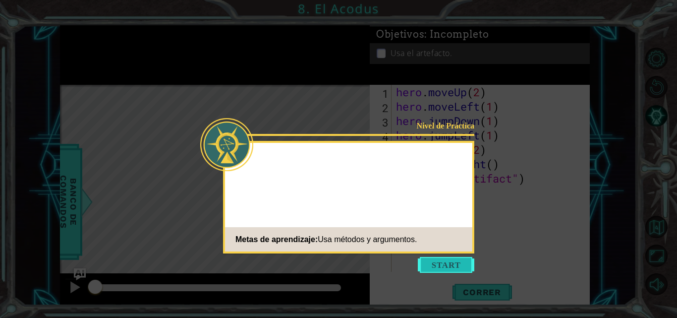
click at [458, 265] on button "Start" at bounding box center [446, 265] width 56 height 16
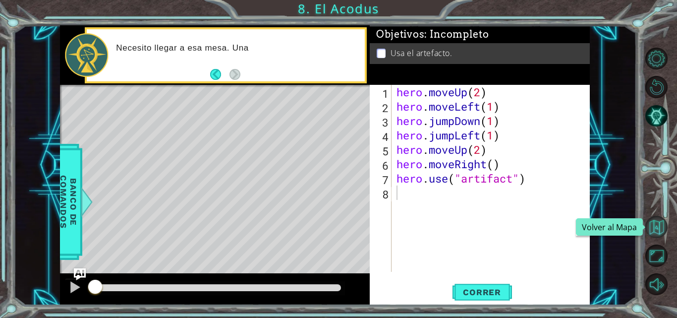
click at [659, 223] on button "Volver al Mapa" at bounding box center [656, 227] width 22 height 22
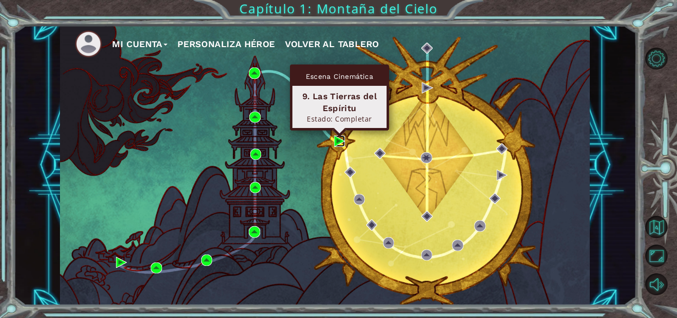
click at [338, 140] on img at bounding box center [339, 140] width 11 height 11
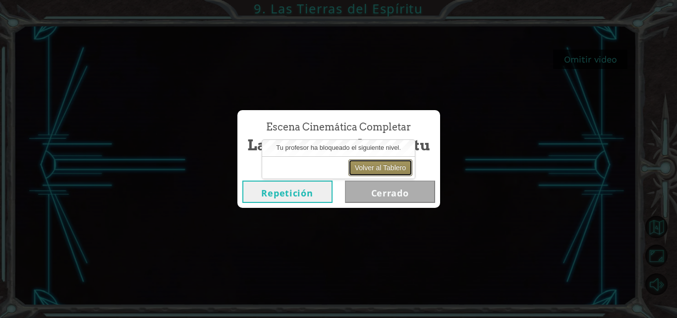
click at [380, 165] on button "Volver al Tablero" at bounding box center [380, 167] width 64 height 17
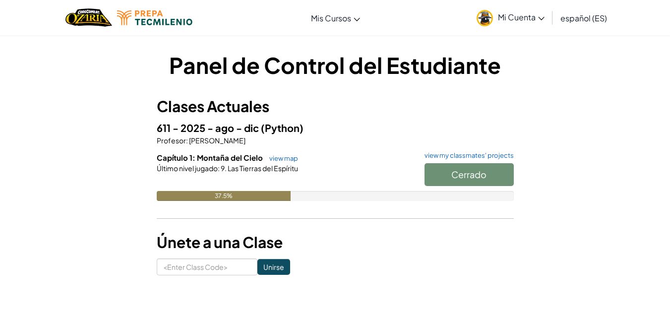
click at [542, 16] on span "Mi Cuenta" at bounding box center [521, 17] width 47 height 10
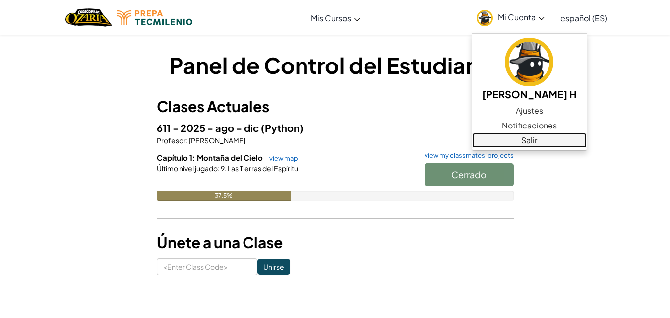
click at [539, 136] on link "Salir" at bounding box center [529, 140] width 114 height 15
